Goal: Navigation & Orientation: Find specific page/section

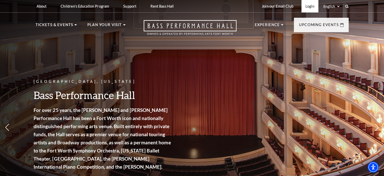
click at [309, 6] on link "Login" at bounding box center [310, 6] width 17 height 12
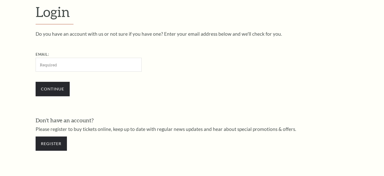
scroll to position [150, 0]
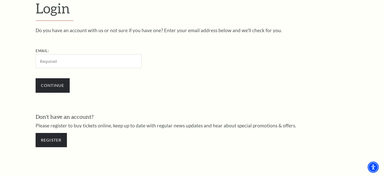
click at [100, 62] on input "Email:" at bounding box center [89, 61] width 106 height 14
type input "[EMAIL_ADDRESS][DOMAIN_NAME]"
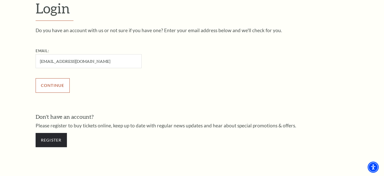
scroll to position [148, 0]
click at [54, 86] on input "Continue" at bounding box center [53, 85] width 34 height 14
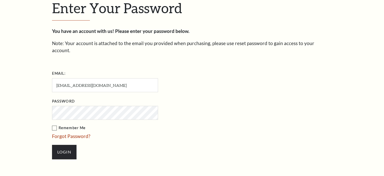
scroll to position [154, 0]
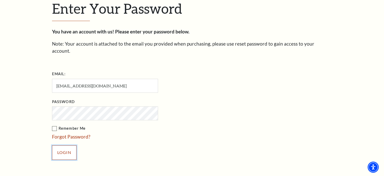
click at [64, 145] on input "Login" at bounding box center [64, 152] width 25 height 14
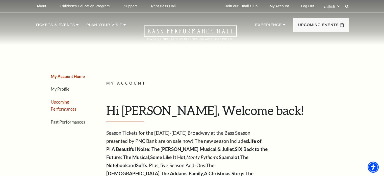
click at [59, 103] on link "Upcoming Performances" at bounding box center [64, 105] width 26 height 12
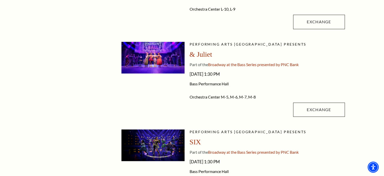
scroll to position [452, 0]
